Goal: Transaction & Acquisition: Purchase product/service

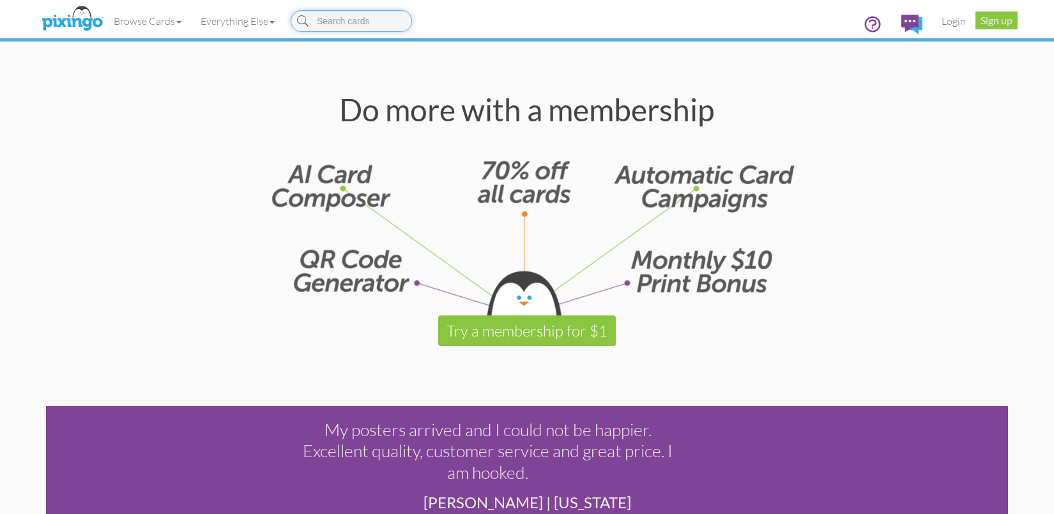
scroll to position [1645, 0]
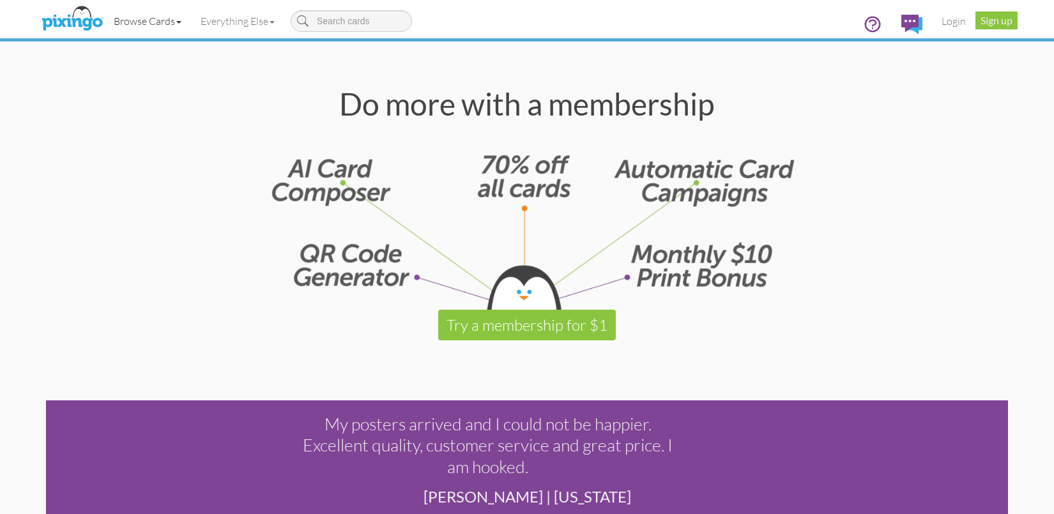
click at [168, 27] on link "Browse Cards" at bounding box center [147, 21] width 87 height 32
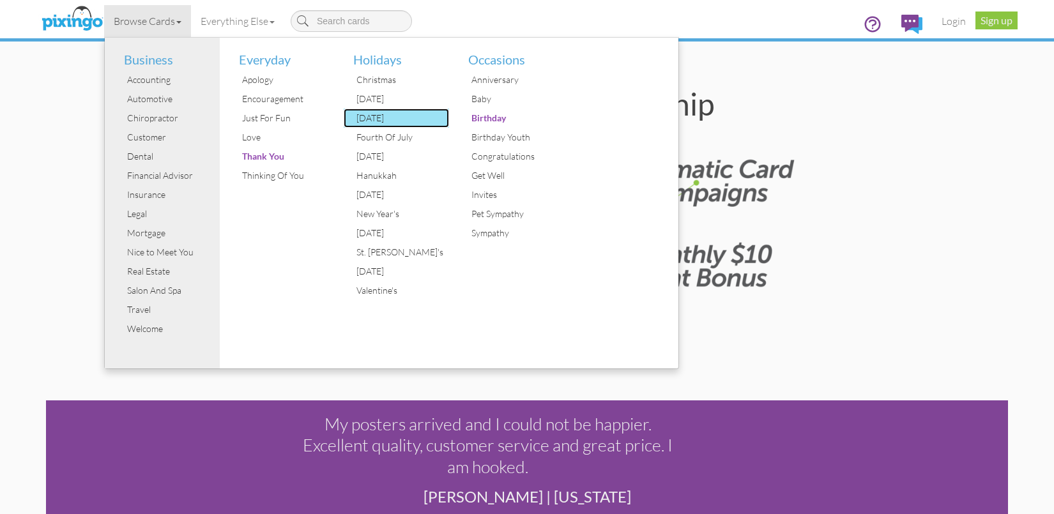
click at [376, 116] on div "[DATE]" at bounding box center [401, 118] width 96 height 19
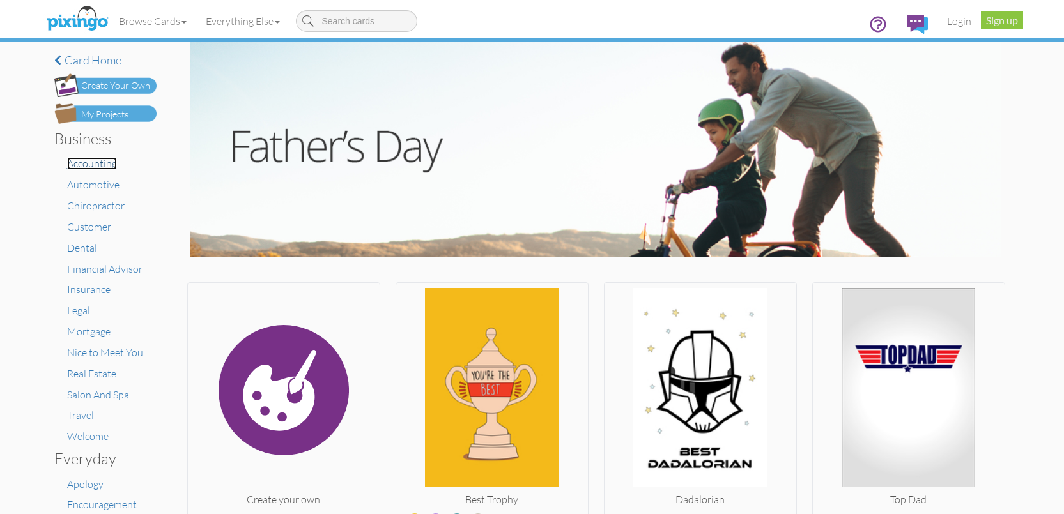
click at [81, 166] on span "Accounting" at bounding box center [92, 163] width 50 height 13
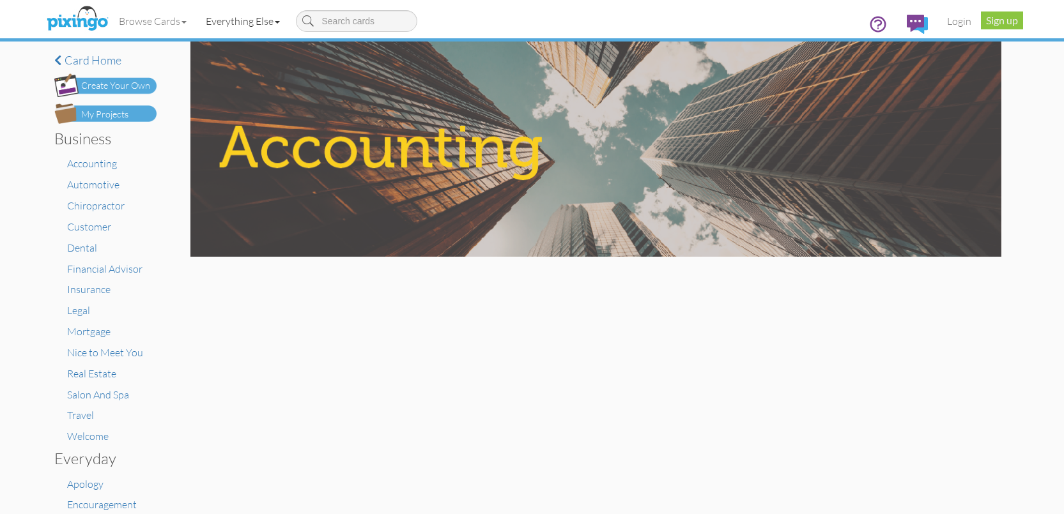
click at [275, 26] on link "Everything Else" at bounding box center [242, 21] width 93 height 32
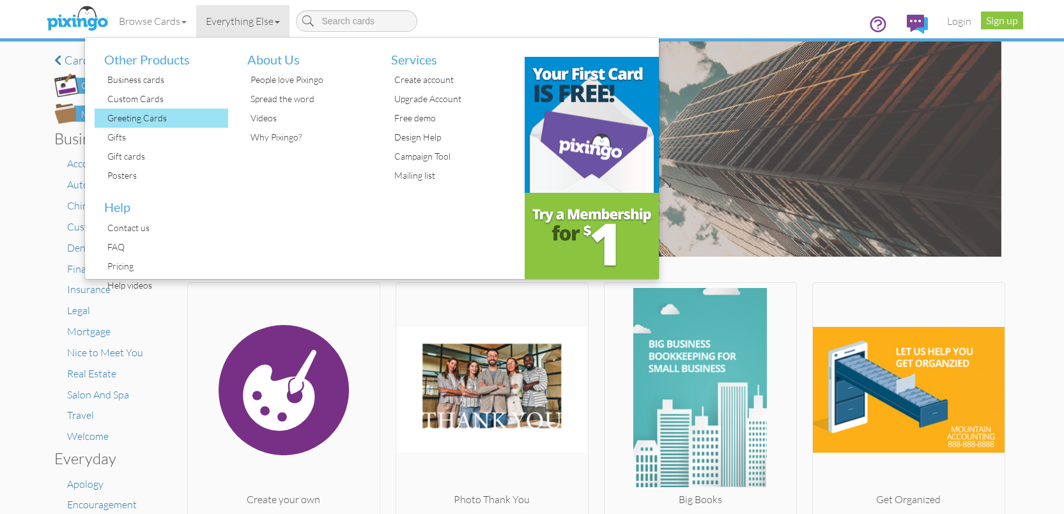
click at [146, 123] on div "Greeting Cards" at bounding box center [166, 118] width 125 height 19
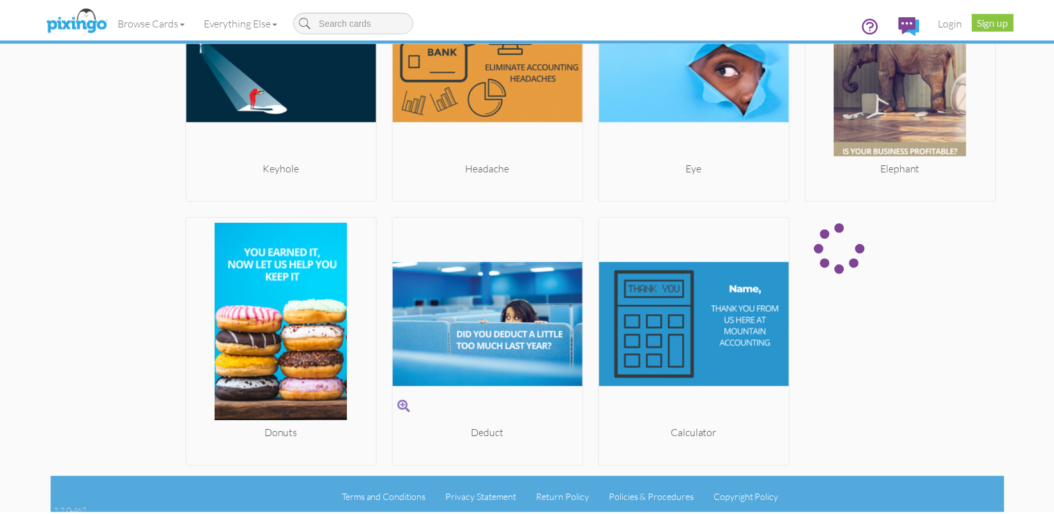
scroll to position [1669, 0]
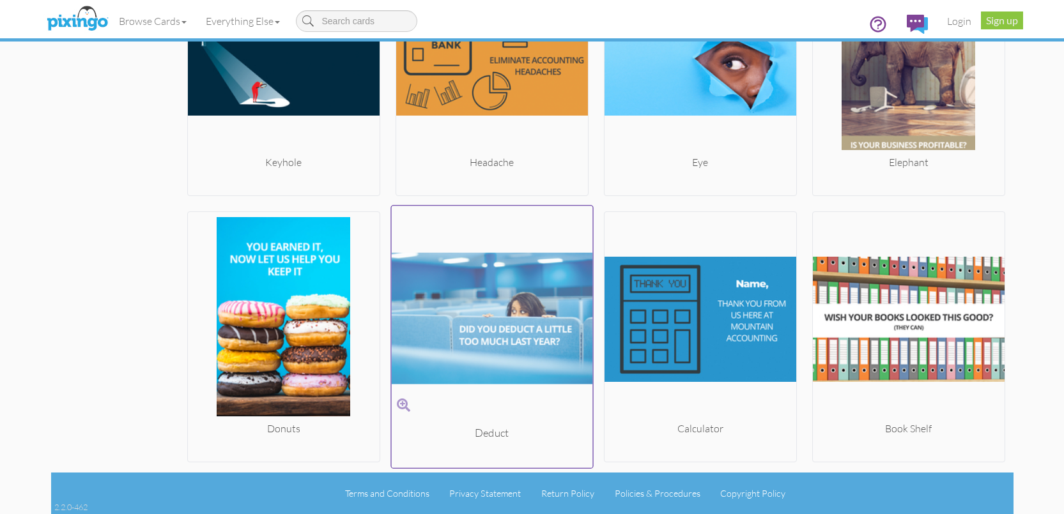
click at [448, 342] on img at bounding box center [491, 318] width 201 height 215
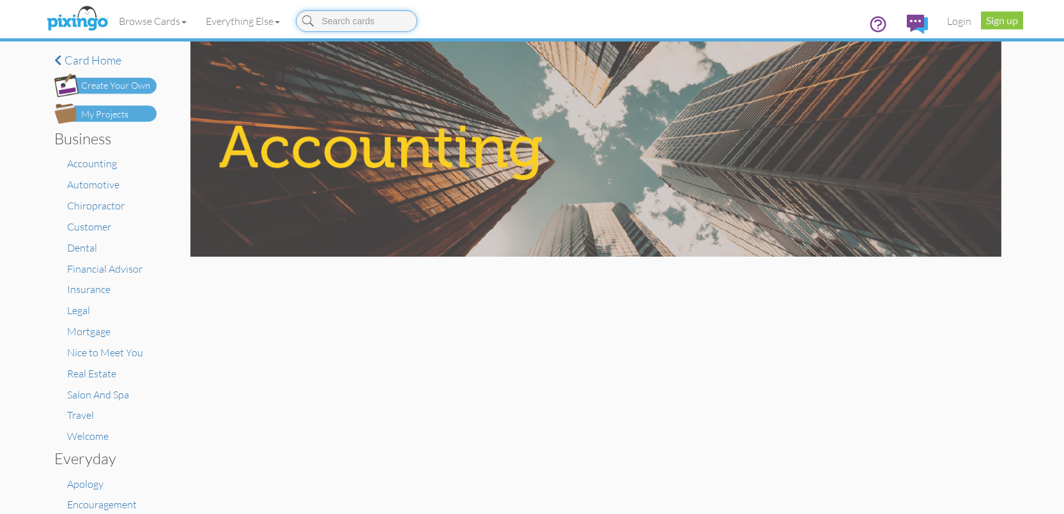
scroll to position [609, 0]
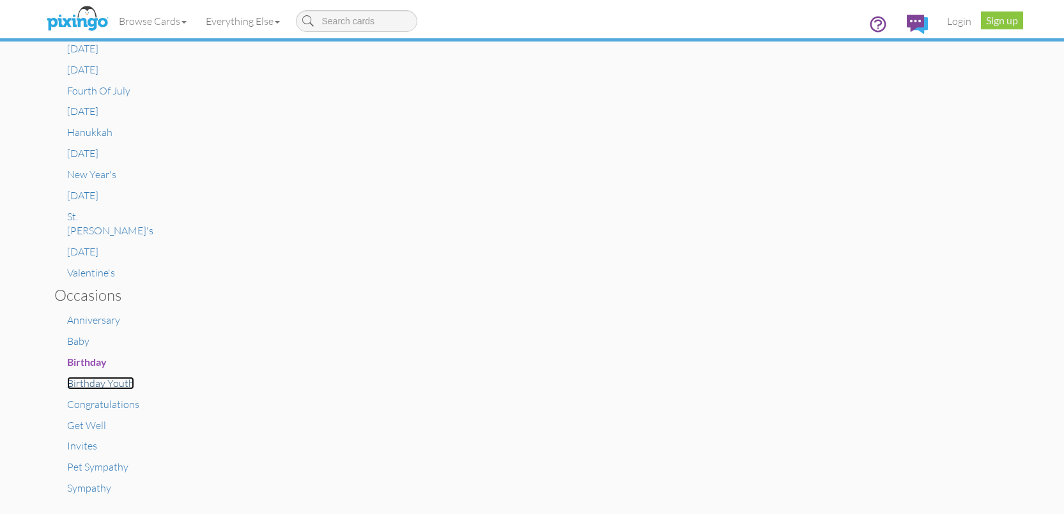
click at [102, 377] on span "Birthday Youth" at bounding box center [100, 383] width 67 height 13
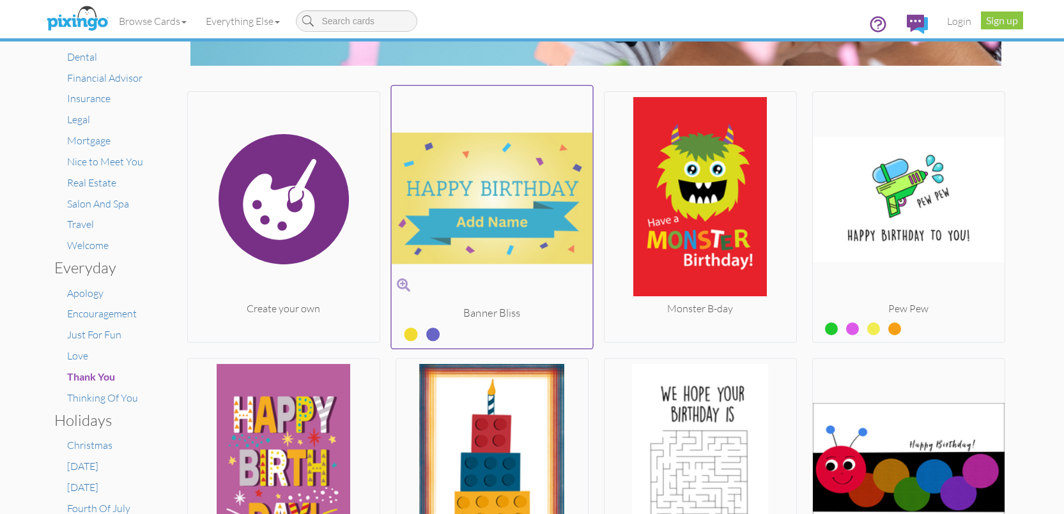
scroll to position [266, 0]
